Goal: Task Accomplishment & Management: Manage account settings

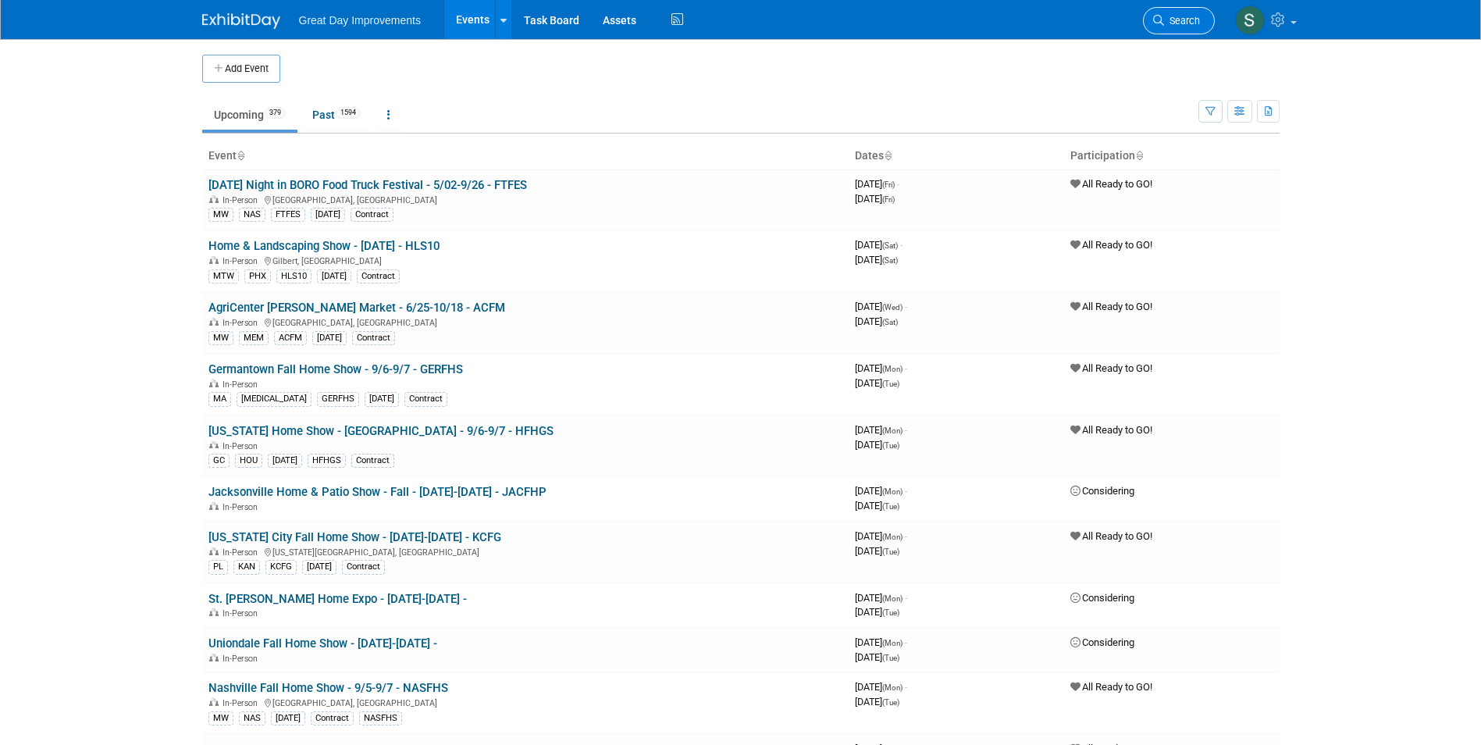
click at [1164, 28] on link "Search" at bounding box center [1179, 20] width 72 height 27
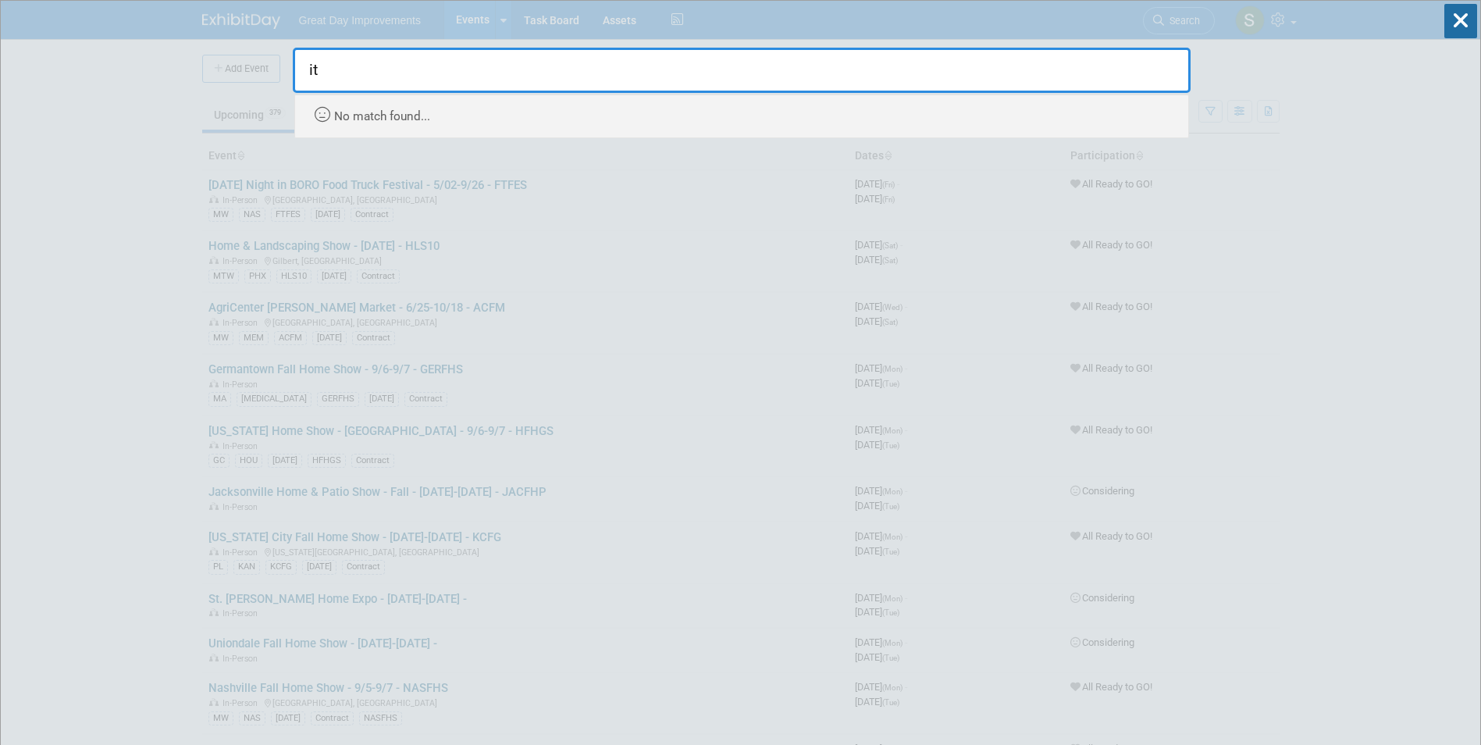
type input "i"
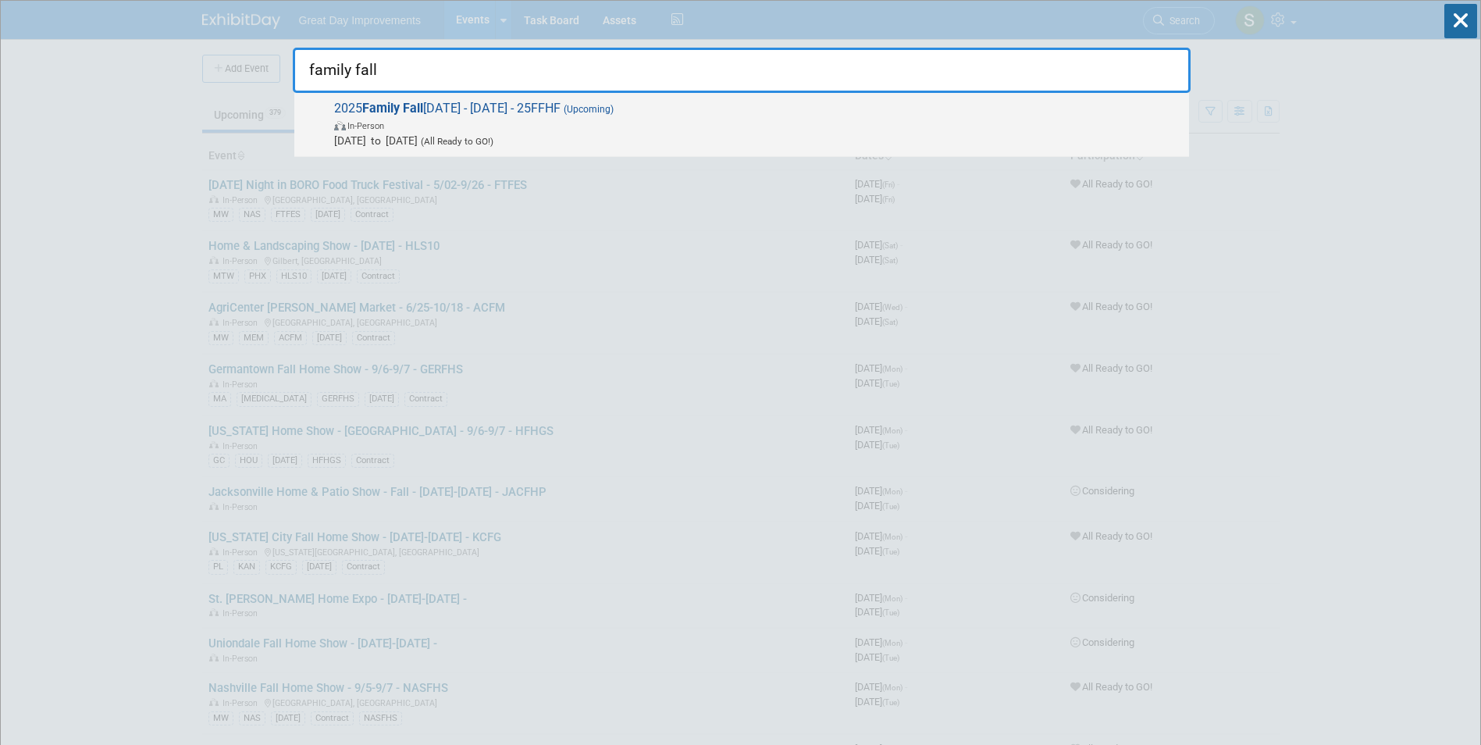
type input "family fall"
click at [619, 131] on span "In-Person" at bounding box center [757, 125] width 847 height 16
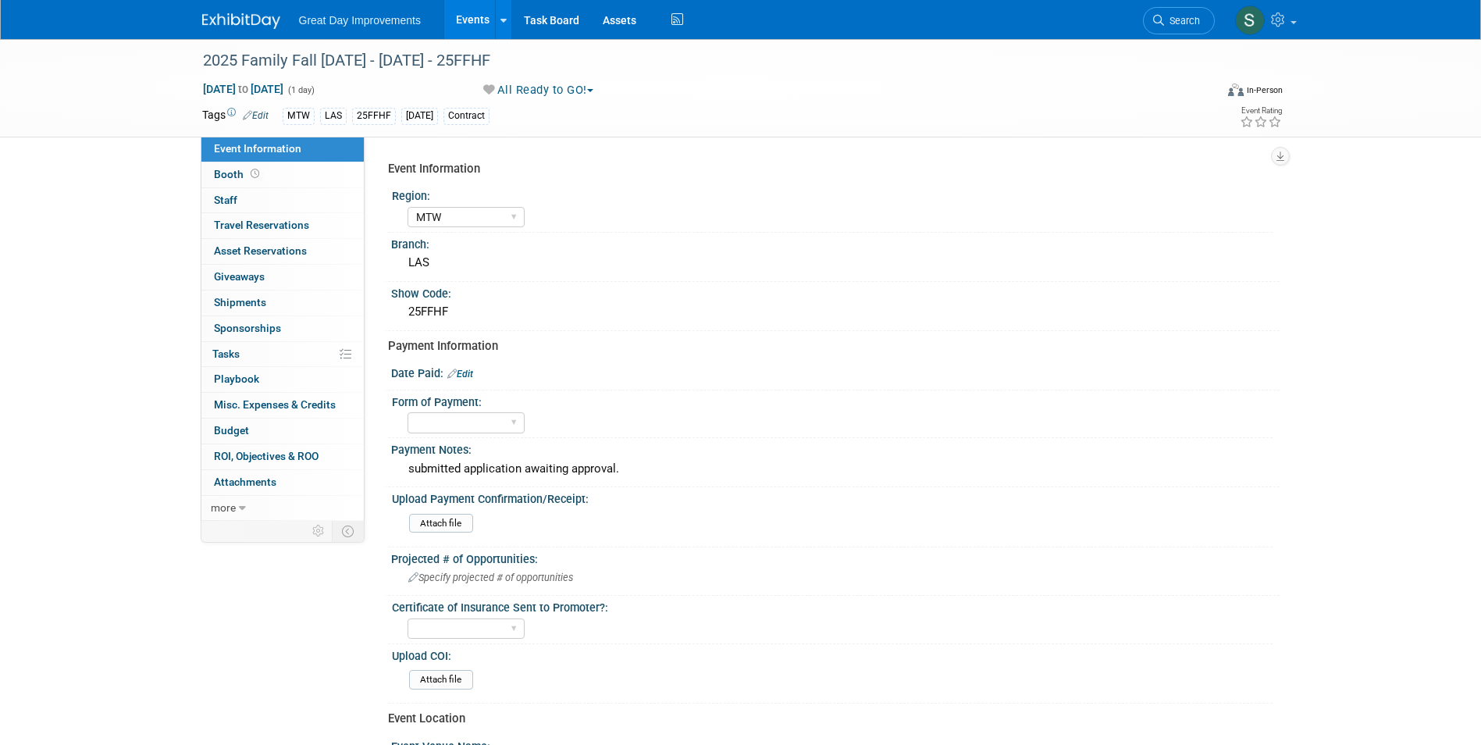
select select "MTW"
click at [465, 374] on link "Edit" at bounding box center [460, 374] width 26 height 11
select select "8"
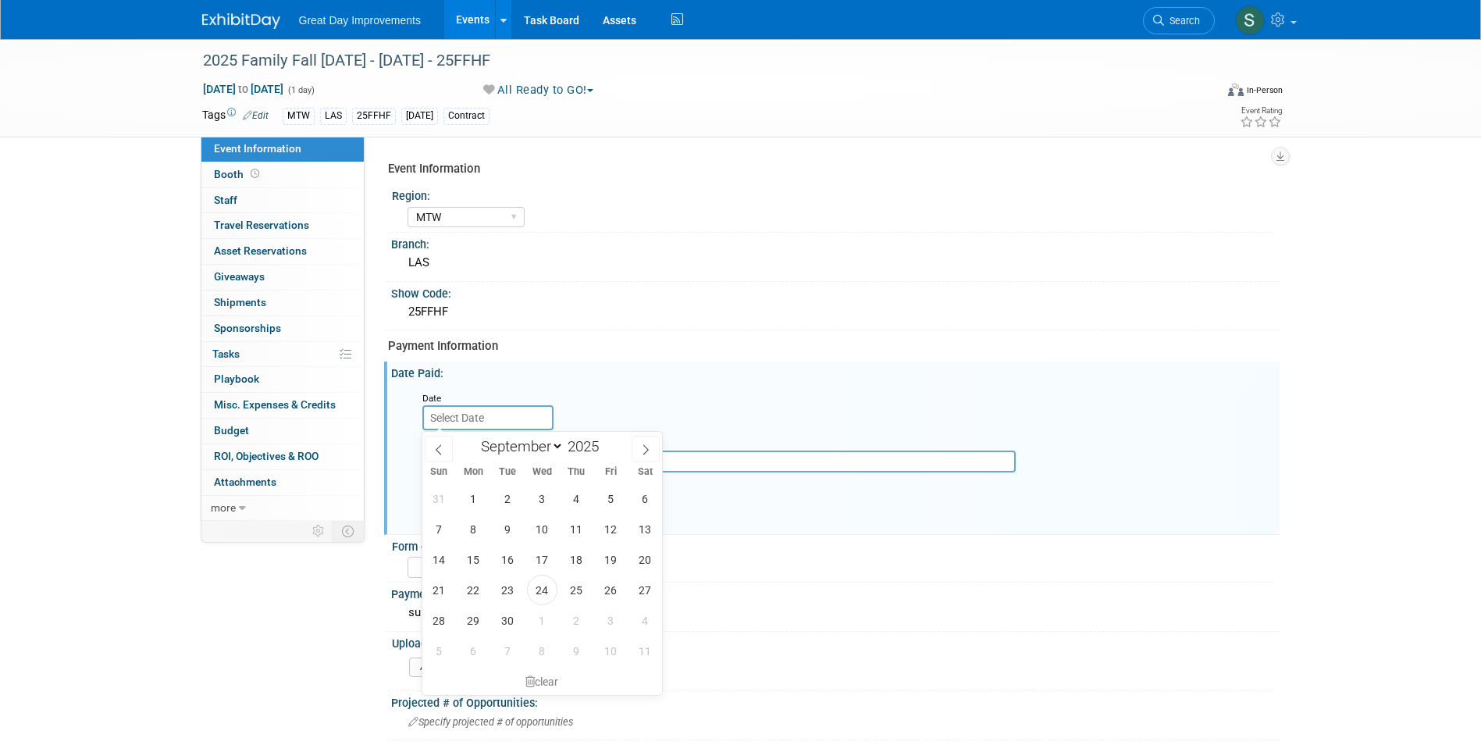
click at [512, 421] on input "text" at bounding box center [487, 417] width 131 height 25
click at [545, 590] on span "24" at bounding box center [542, 590] width 30 height 30
type input "Sep 24, 2025"
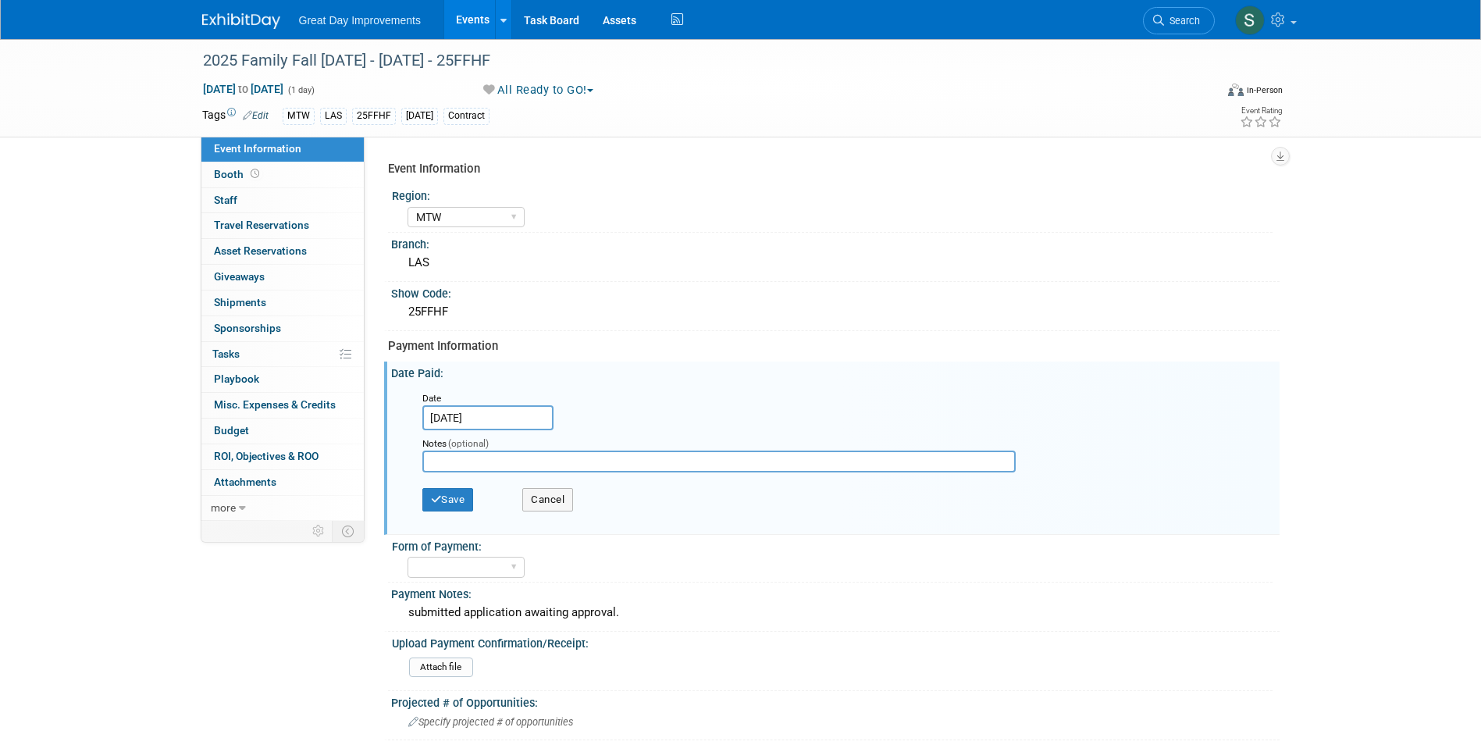
click at [439, 486] on div "Save Cancel" at bounding box center [838, 501] width 833 height 43
click at [452, 493] on button "Save" at bounding box center [448, 499] width 52 height 23
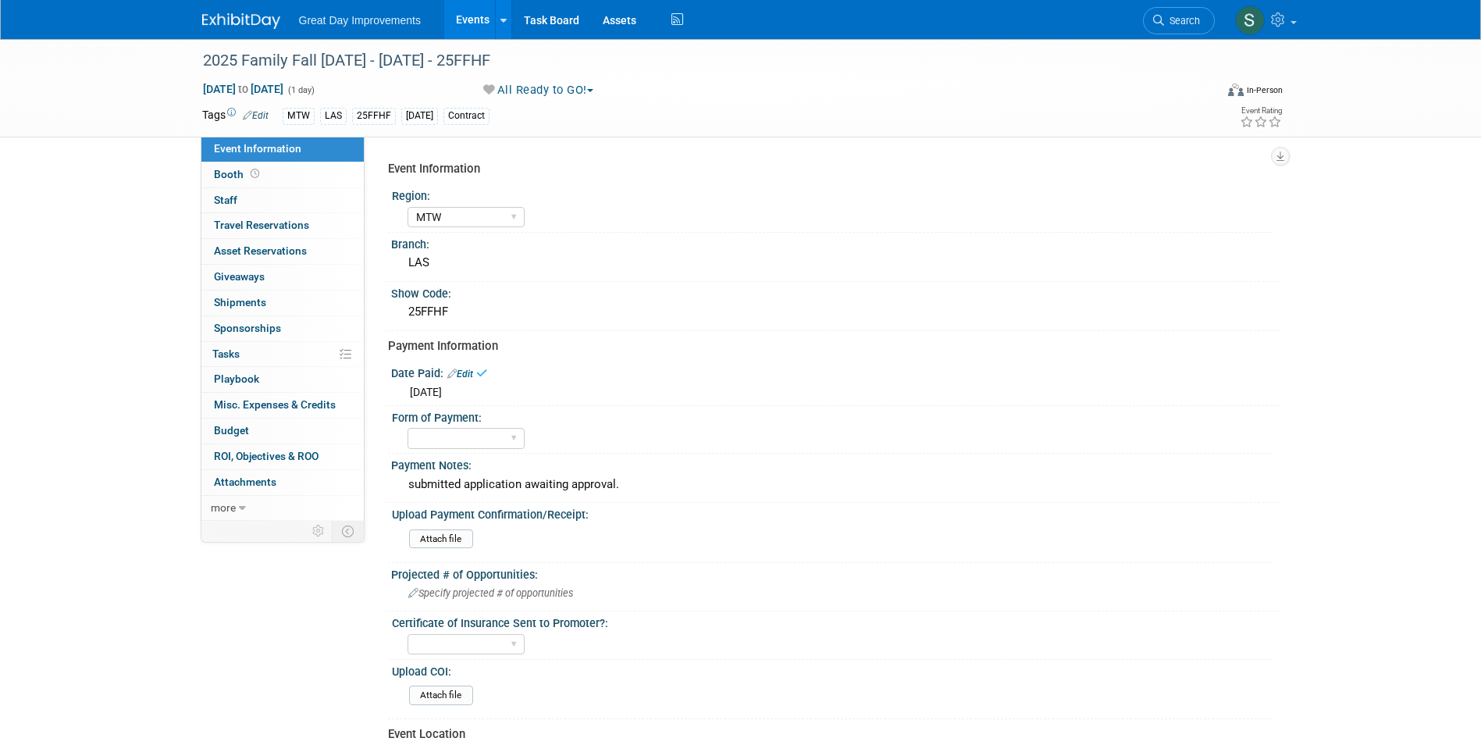
click at [441, 415] on div "Form of Payment:" at bounding box center [832, 416] width 881 height 20
click at [451, 434] on select "Paid via CC Check Requested Pay at the Gate Other" at bounding box center [466, 438] width 117 height 21
select select "Paid via CC"
click at [408, 428] on select "Paid via CC Check Requested Pay at the Gate Other" at bounding box center [466, 438] width 117 height 21
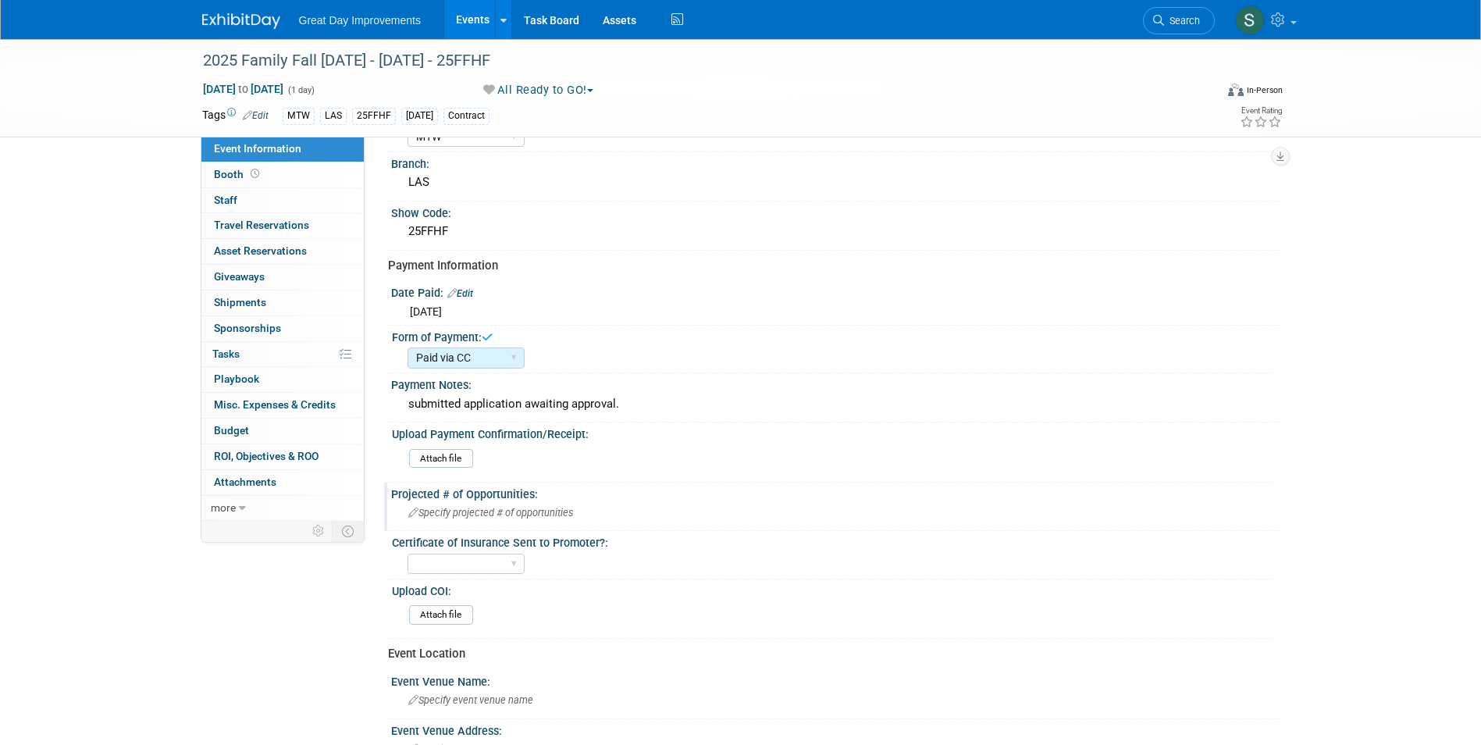
scroll to position [156, 0]
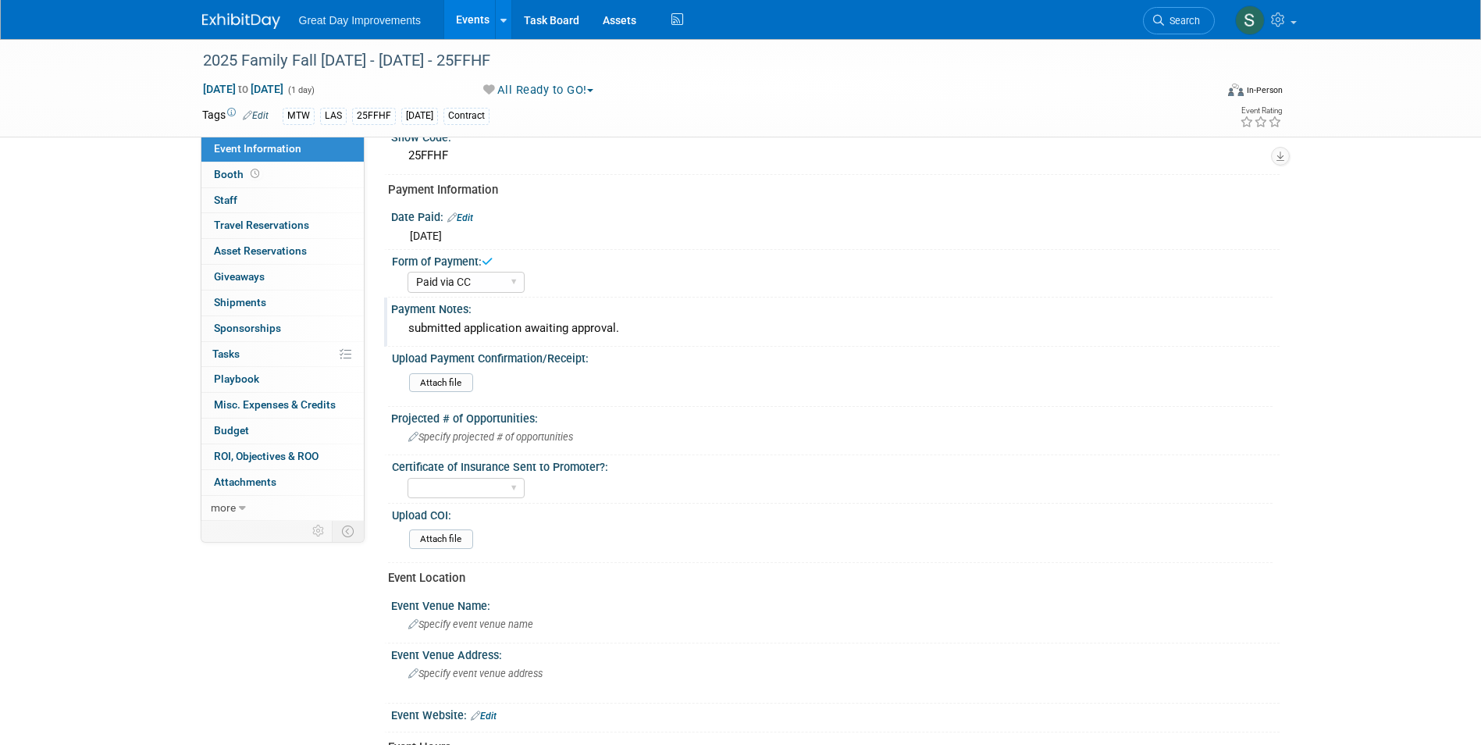
click at [500, 329] on div "submitted application awaiting approval." at bounding box center [835, 328] width 865 height 24
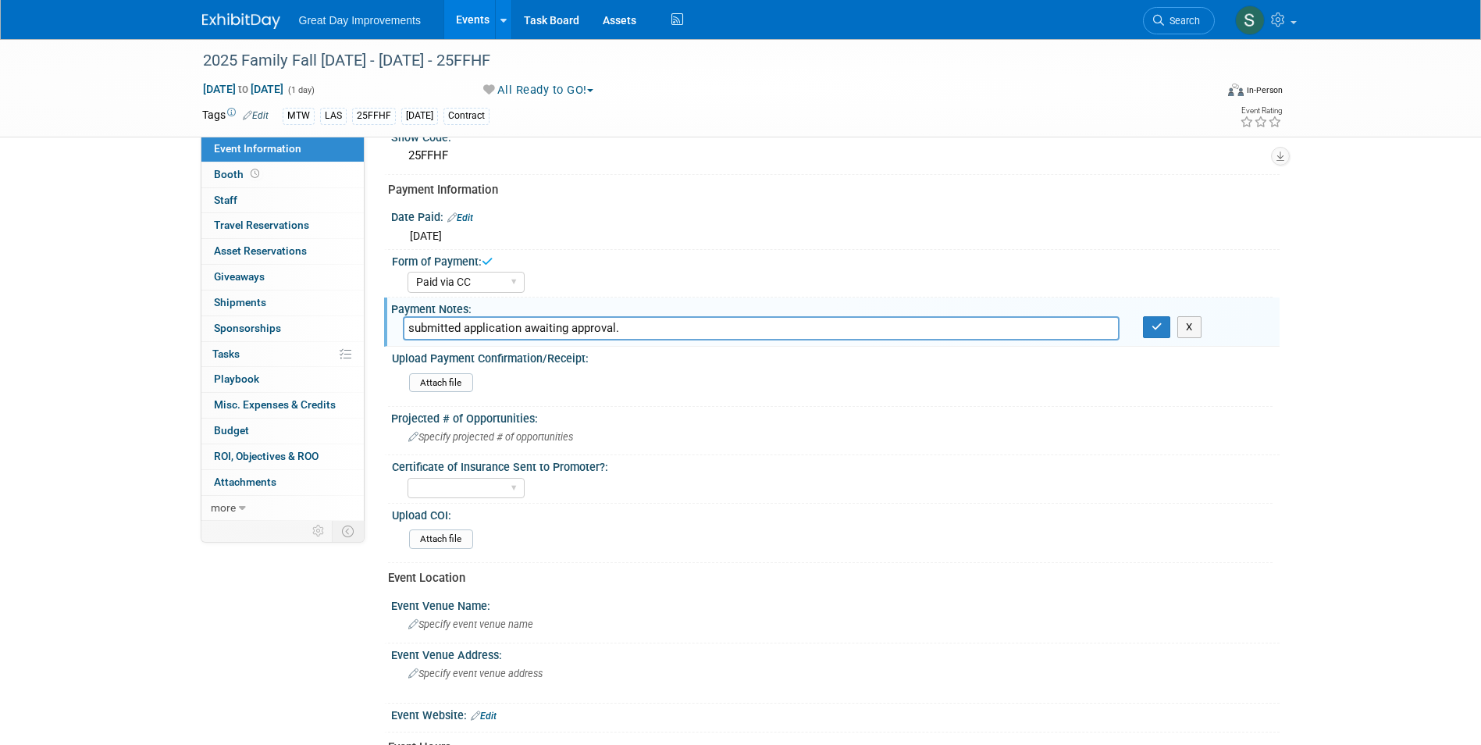
click at [596, 330] on input "submitted application awaiting approval." at bounding box center [761, 328] width 717 height 24
drag, startPoint x: 654, startPoint y: 337, endPoint x: 34, endPoint y: 337, distance: 620.7
click at [34, 337] on div "2025 Family Fall Harvest Festival - 10/11/25 - 25FFHF Oct 11, 2025 to Oct 11, 2…" at bounding box center [740, 387] width 1481 height 1009
drag, startPoint x: 1157, startPoint y: 327, endPoint x: 1320, endPoint y: 318, distance: 163.4
click at [1155, 328] on icon "button" at bounding box center [1157, 327] width 11 height 10
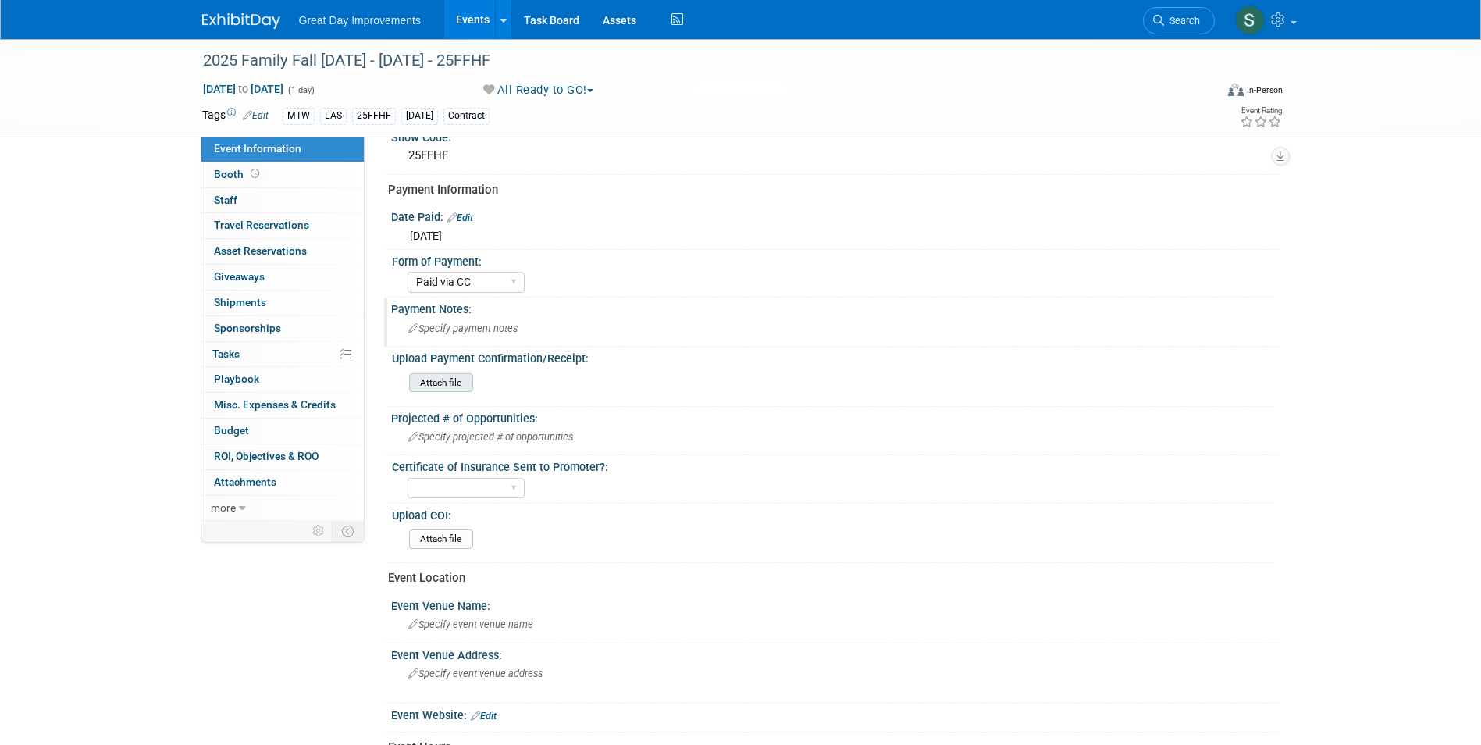
click at [433, 386] on input "file" at bounding box center [366, 383] width 212 height 18
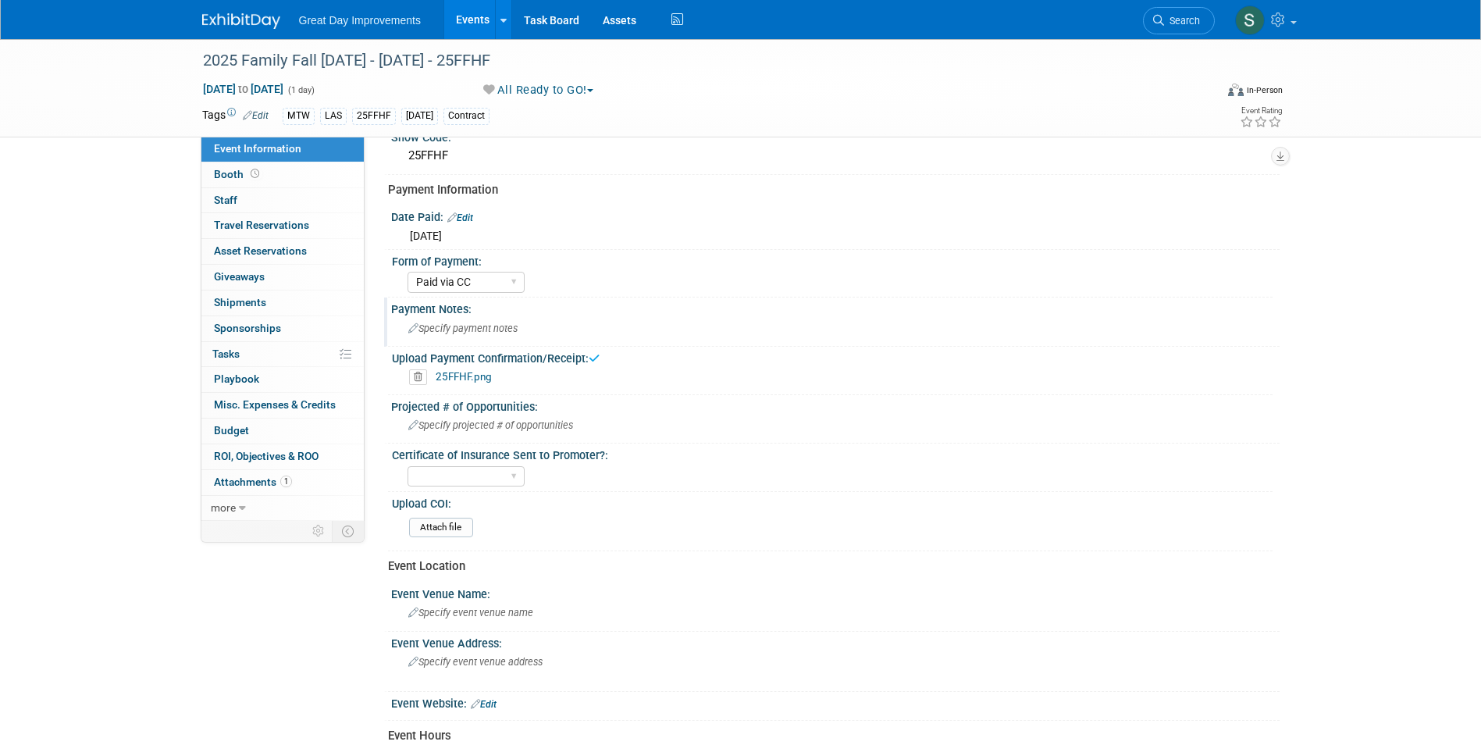
click at [246, 27] on img at bounding box center [241, 21] width 78 height 16
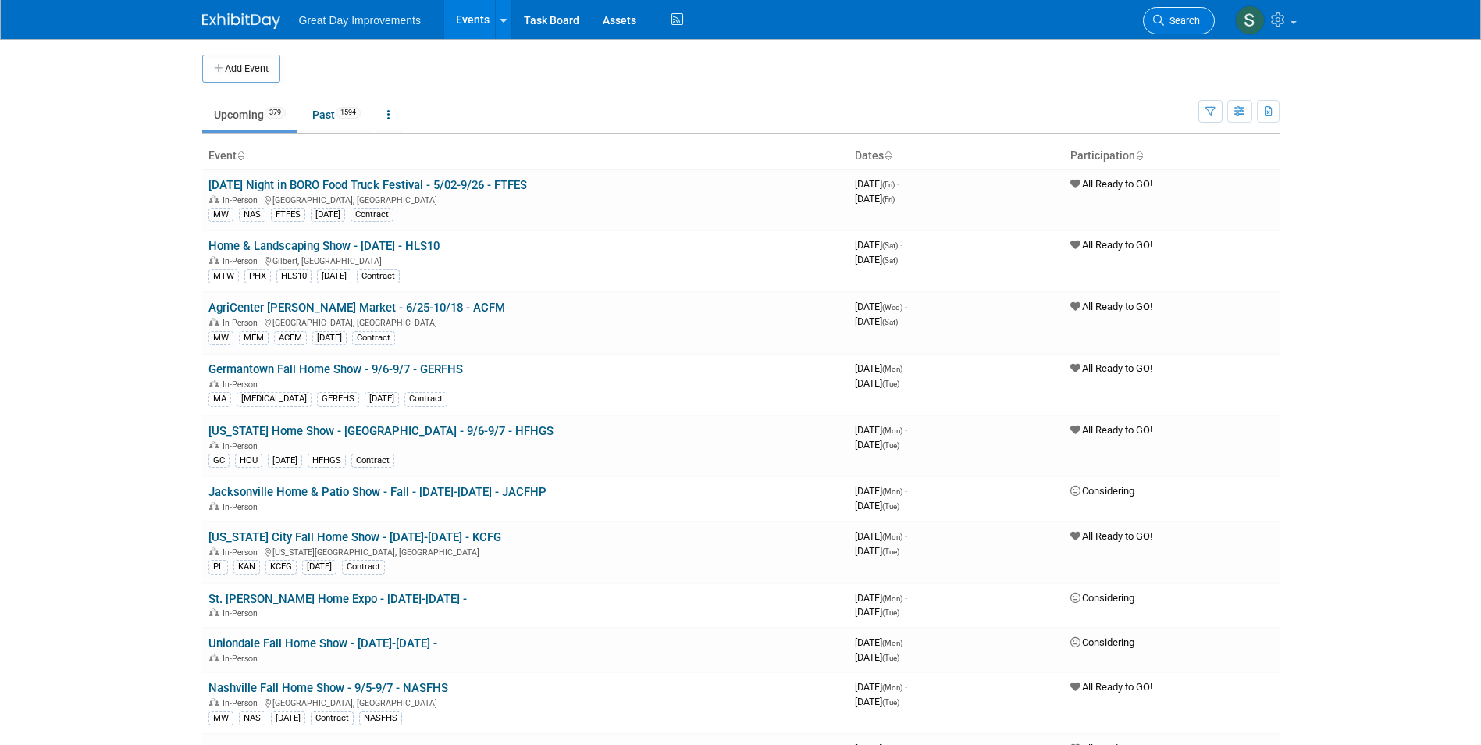
click at [1190, 23] on span "Search" at bounding box center [1182, 21] width 36 height 12
